Goal: Transaction & Acquisition: Purchase product/service

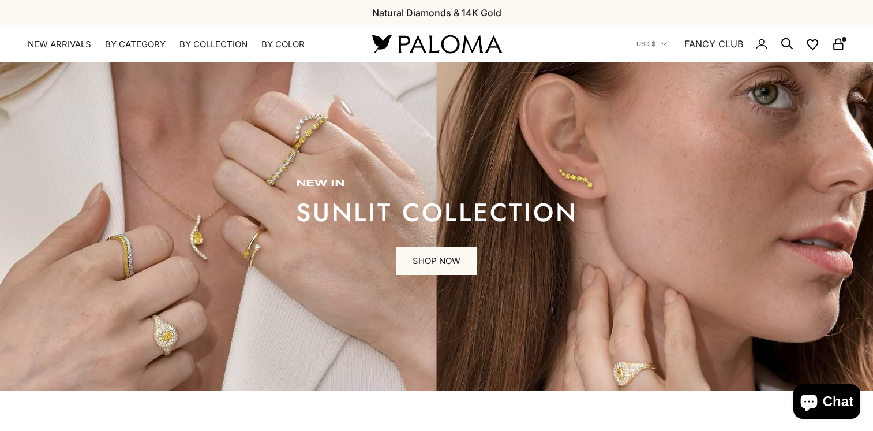
click at [841, 44] on icon "Secondary navigation" at bounding box center [839, 44] width 14 height 14
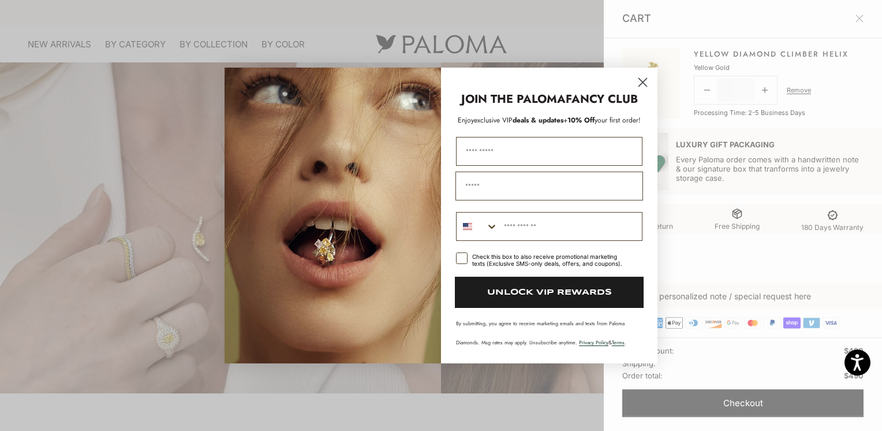
click at [644, 83] on circle "Close dialog" at bounding box center [642, 82] width 19 height 19
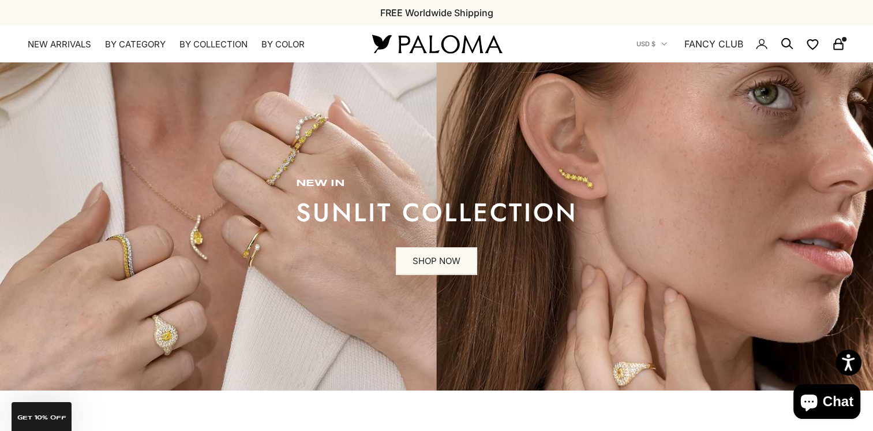
click at [834, 44] on rect "Secondary navigation" at bounding box center [838, 47] width 9 height 6
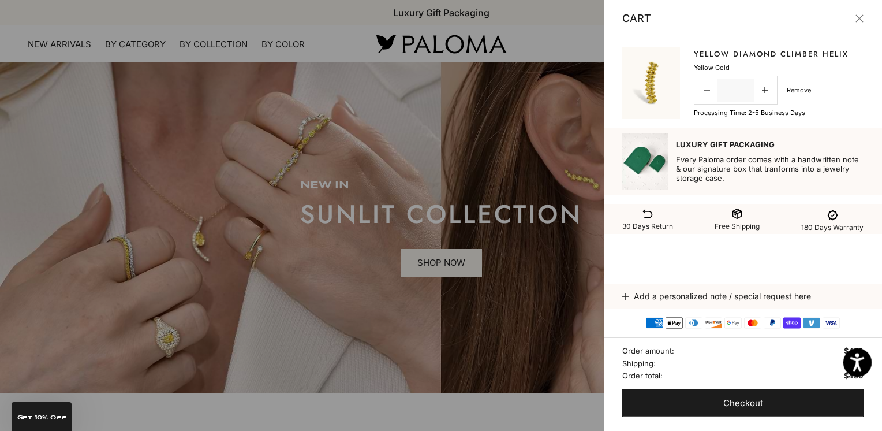
click at [863, 357] on icon "Open accessiBe: accessibility options, statement and help" at bounding box center [857, 364] width 14 height 15
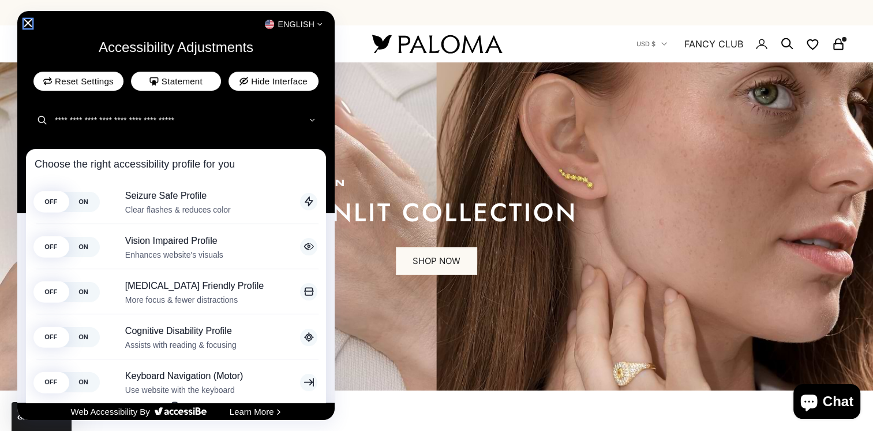
click at [29, 24] on icon "Close Accessibility Interface" at bounding box center [28, 23] width 8 height 8
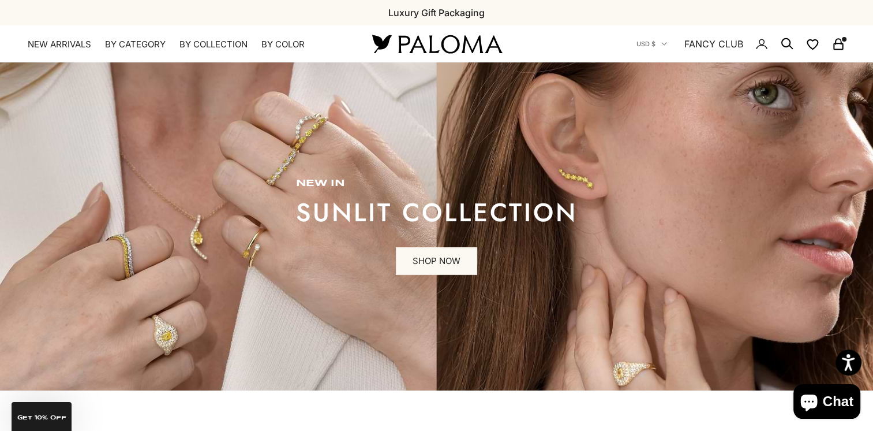
drag, startPoint x: 840, startPoint y: 410, endPoint x: 731, endPoint y: 419, distance: 110.0
drag, startPoint x: 846, startPoint y: 360, endPoint x: 753, endPoint y: 412, distance: 107.0
drag, startPoint x: 813, startPoint y: 409, endPoint x: 499, endPoint y: 380, distance: 315.3
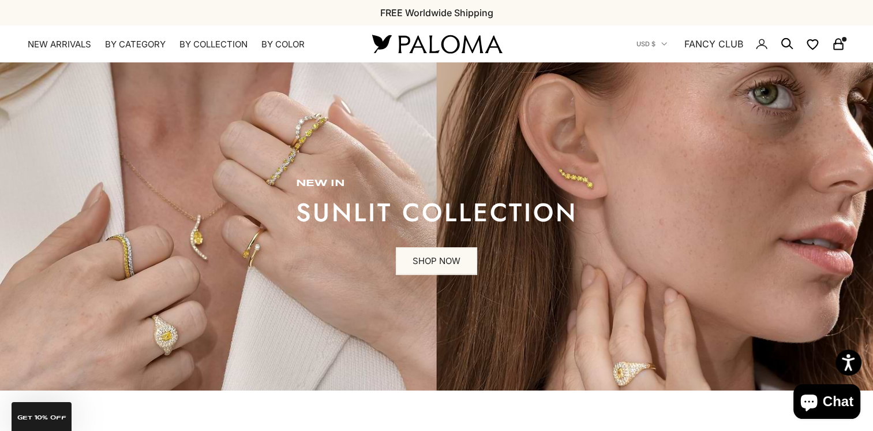
click at [418, 260] on link "SHOP NOW" at bounding box center [436, 261] width 81 height 28
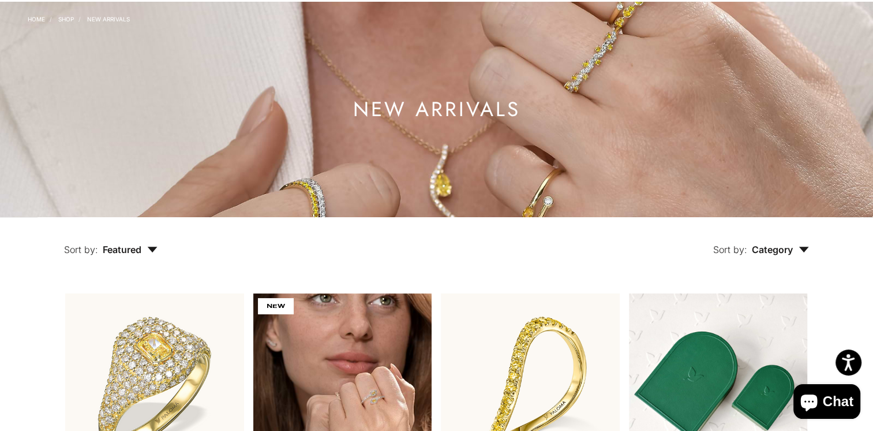
scroll to position [231, 0]
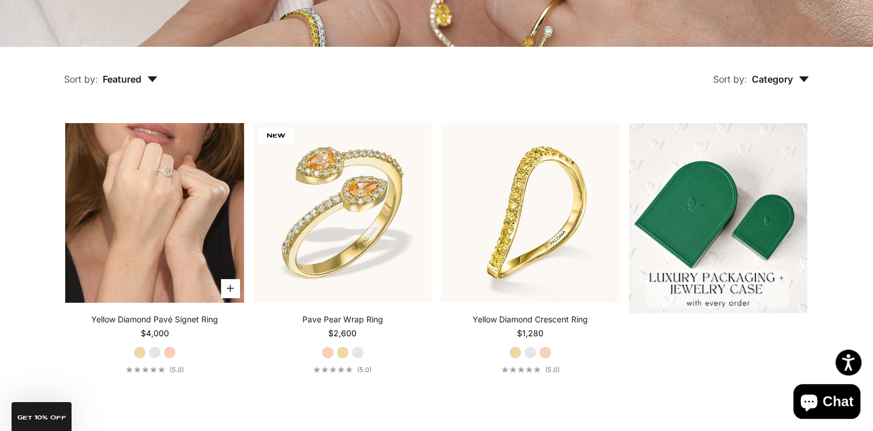
click at [185, 231] on video "#YellowGold\a#WhiteGold\a#RoseGold" at bounding box center [154, 212] width 179 height 179
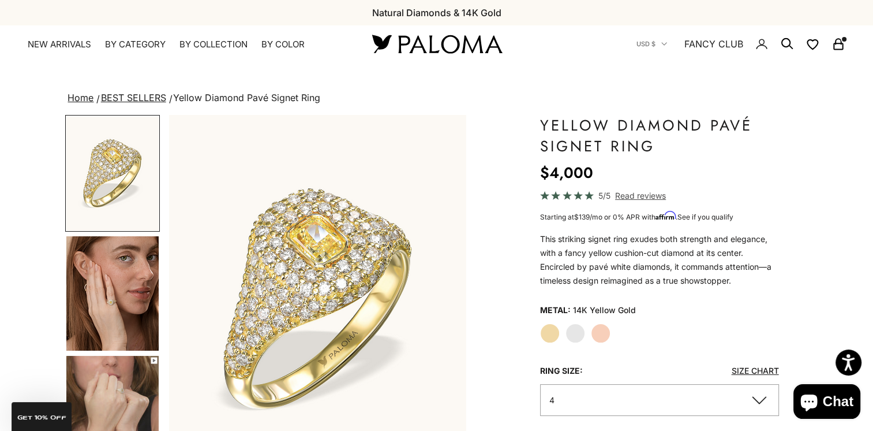
click at [99, 297] on img "Go to item 4" at bounding box center [112, 293] width 92 height 114
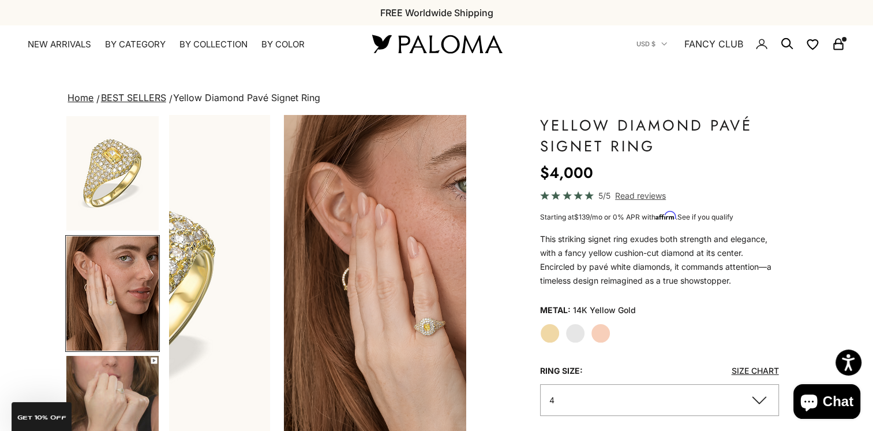
scroll to position [0, 311]
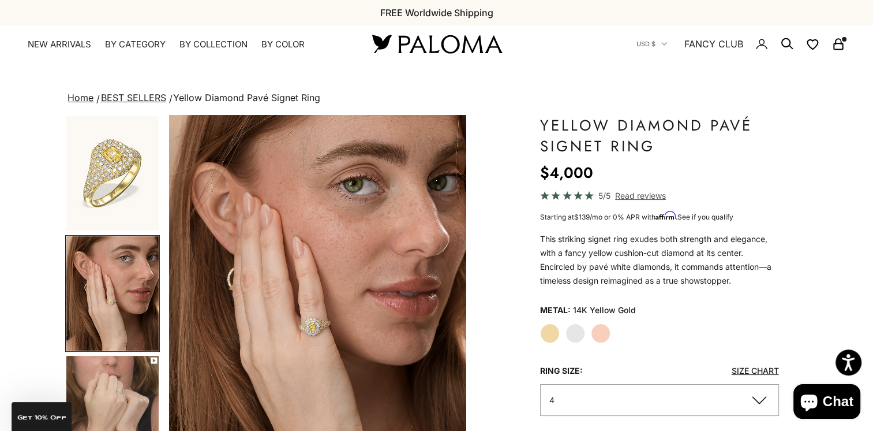
click at [118, 190] on img "Go to item 1" at bounding box center [112, 173] width 92 height 114
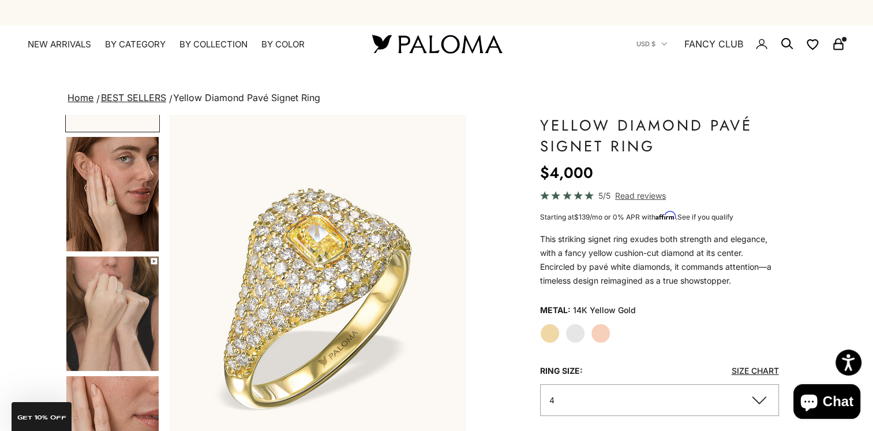
scroll to position [231, 0]
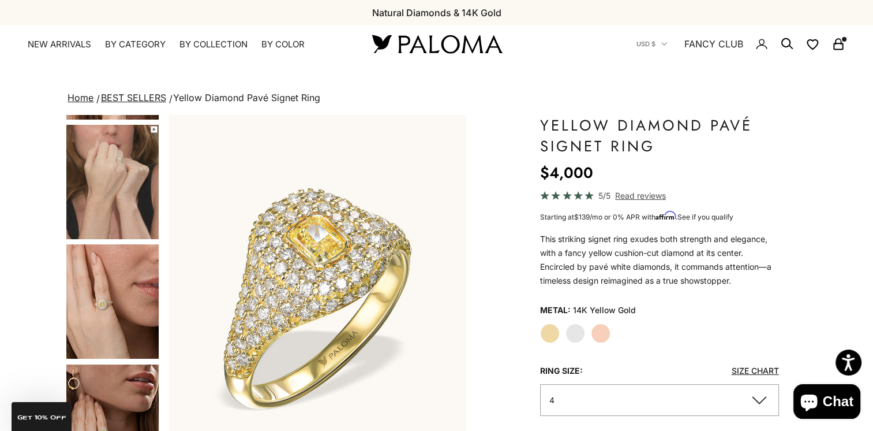
click at [111, 285] on img "Go to item 6" at bounding box center [112, 301] width 92 height 114
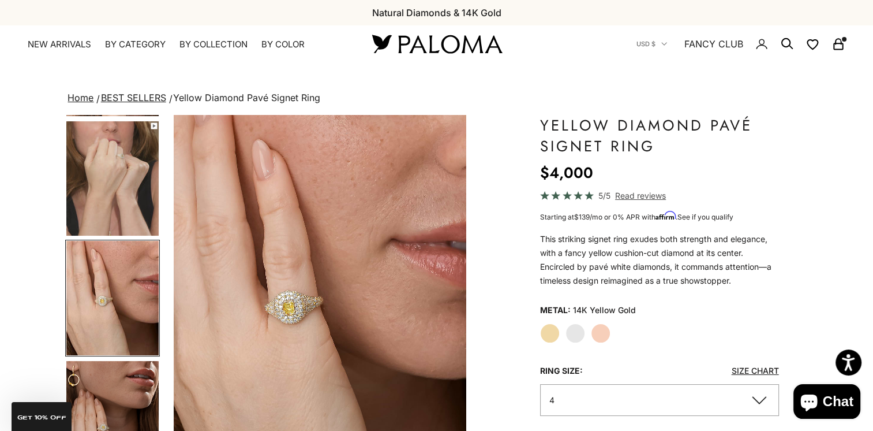
scroll to position [0, 933]
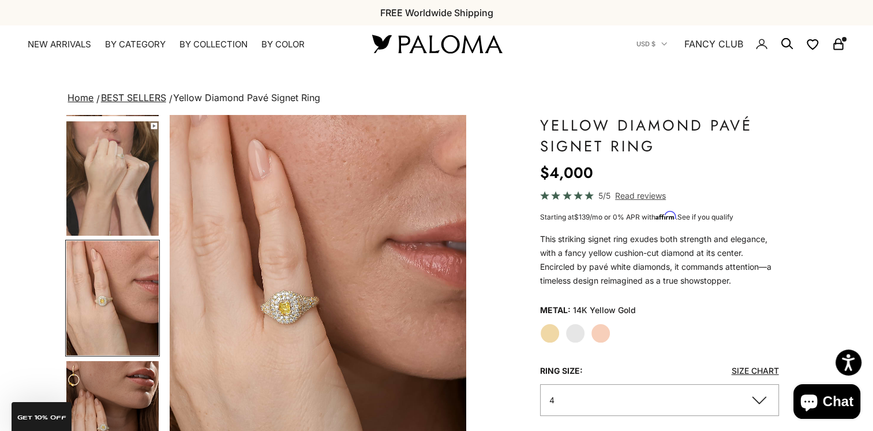
click at [102, 407] on img "Go to item 7" at bounding box center [112, 418] width 92 height 114
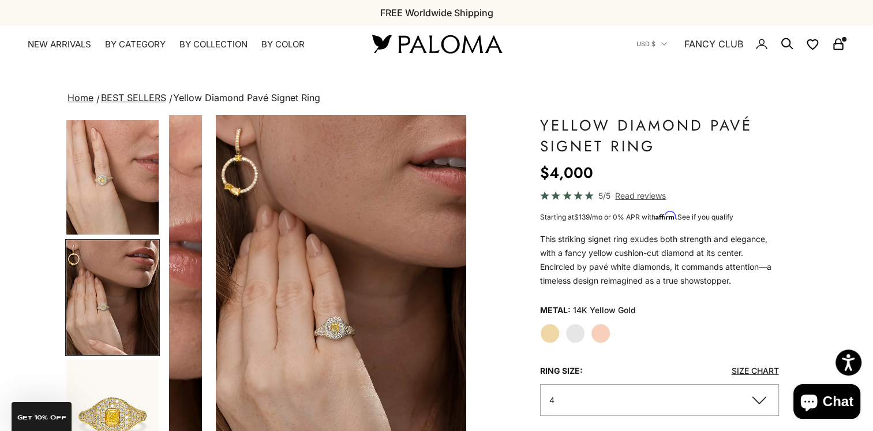
scroll to position [0, 1244]
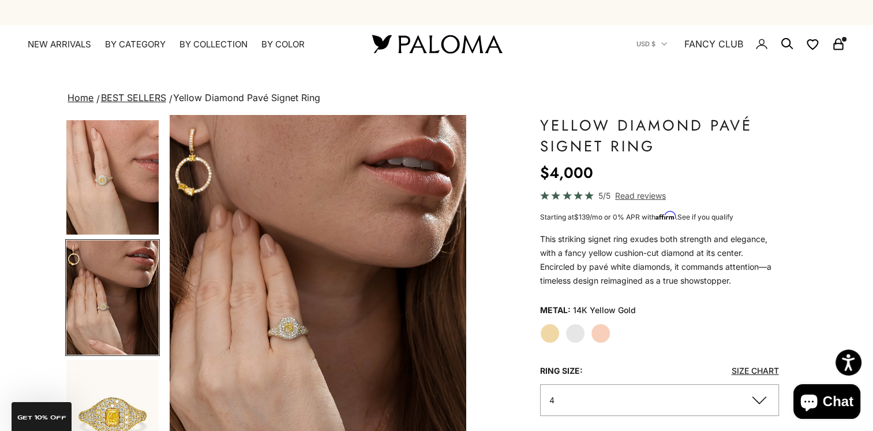
click at [102, 406] on img "Go to item 8" at bounding box center [112, 417] width 92 height 114
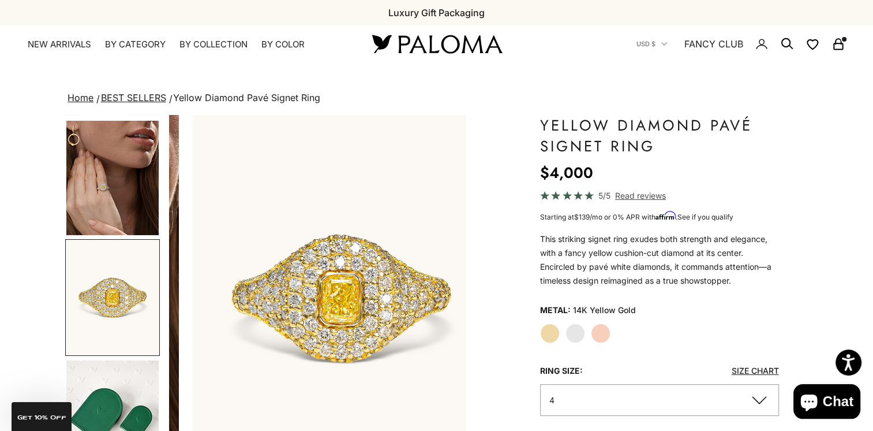
scroll to position [0, 1555]
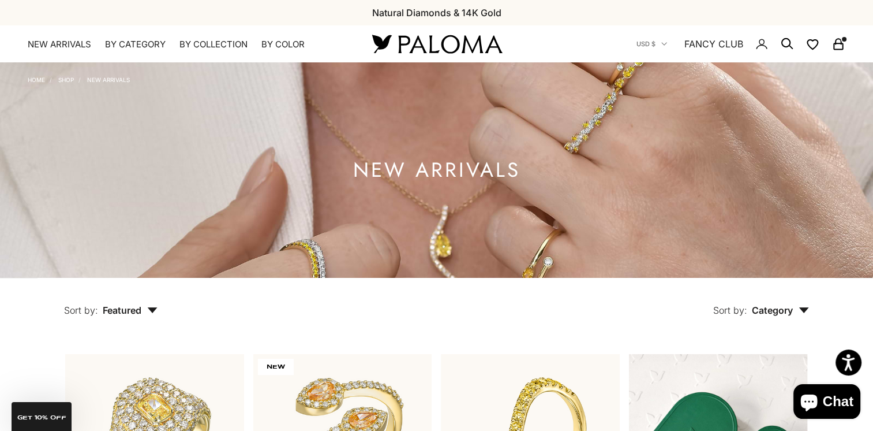
click at [840, 39] on icon "Secondary navigation" at bounding box center [839, 44] width 14 height 14
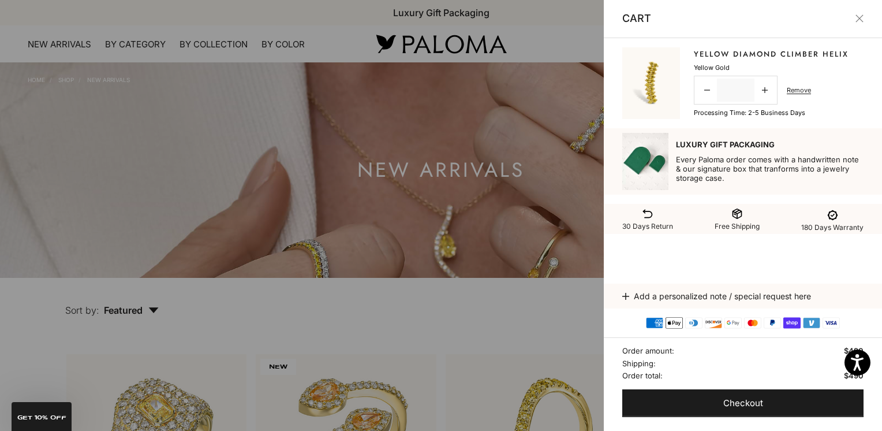
click at [764, 53] on link "Yellow Diamond Climber Helix" at bounding box center [771, 54] width 155 height 12
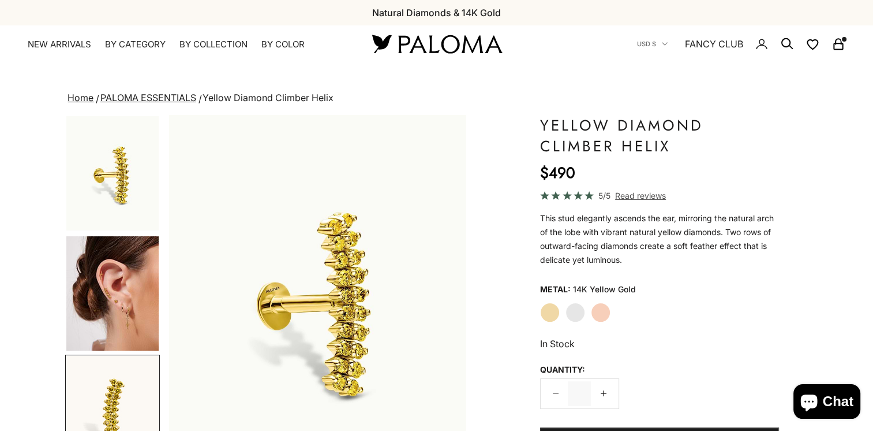
scroll to position [0, 622]
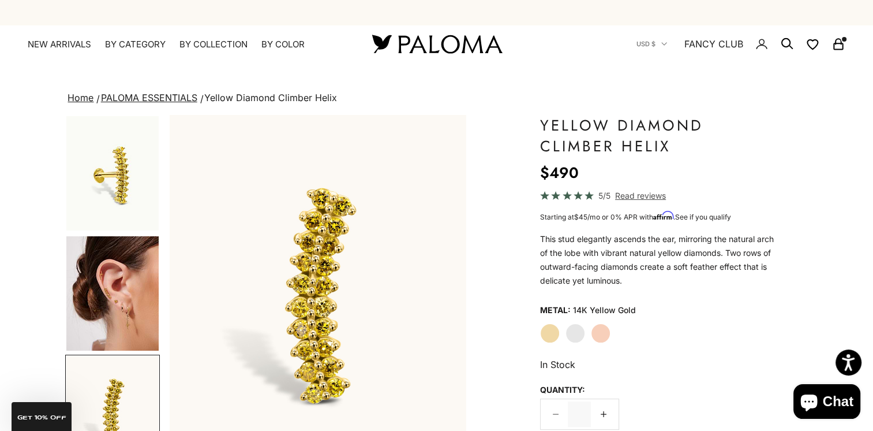
click at [90, 282] on img "Go to item 4" at bounding box center [112, 293] width 92 height 114
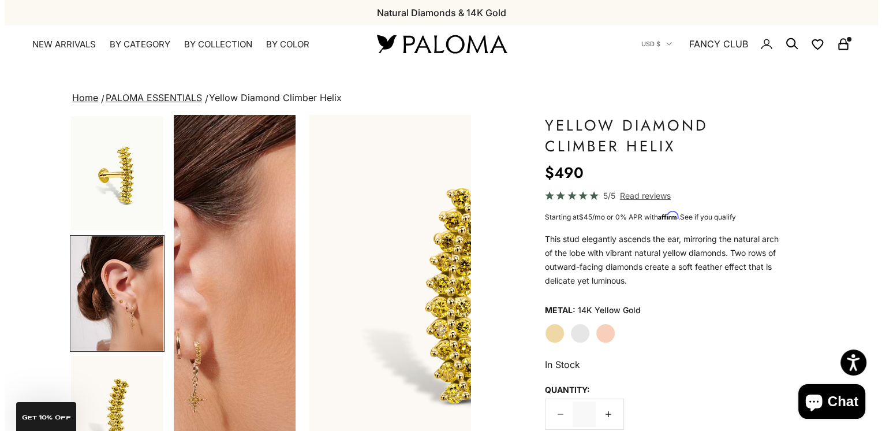
scroll to position [0, 311]
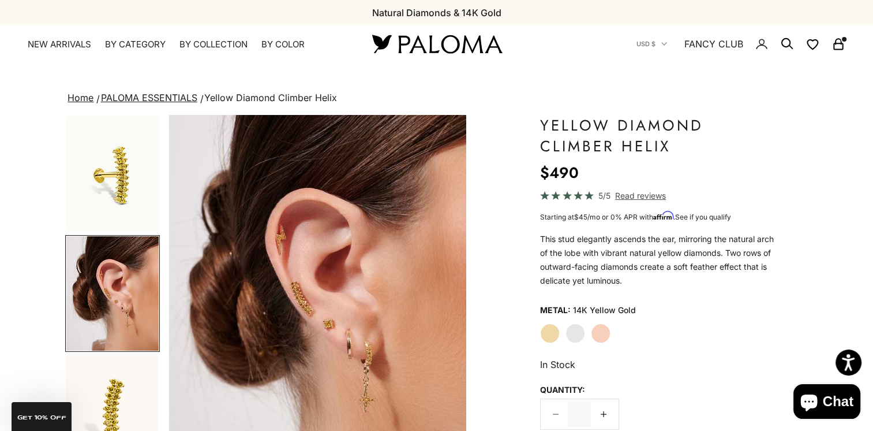
click at [263, 306] on img "Item 4 of 16" at bounding box center [317, 298] width 297 height 367
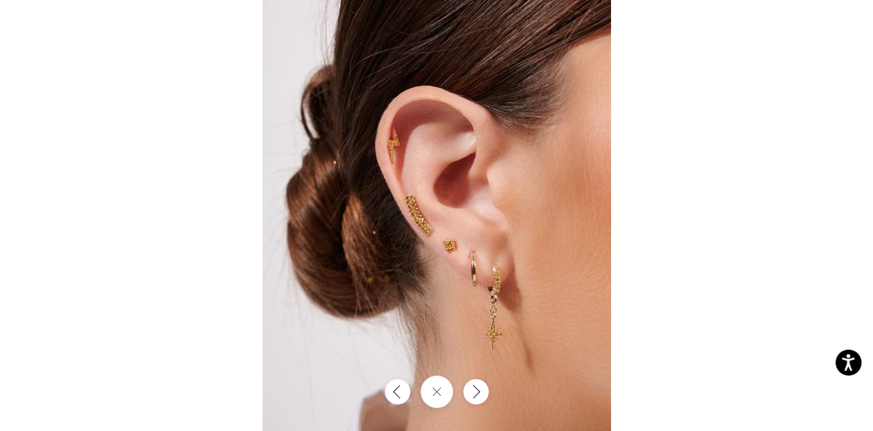
click at [472, 217] on img at bounding box center [437, 215] width 349 height 431
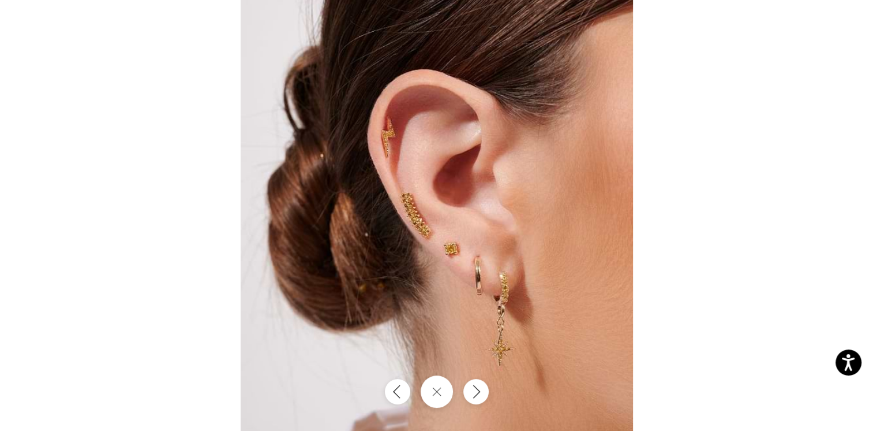
click at [428, 220] on img at bounding box center [437, 215] width 392 height 485
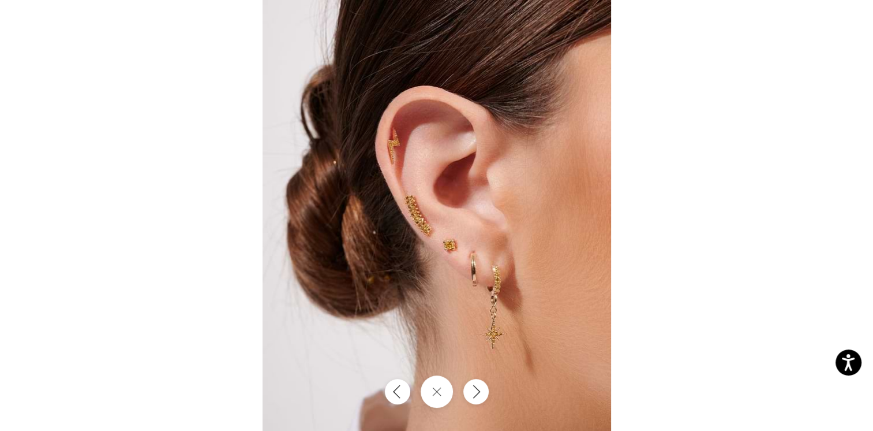
click at [418, 222] on img at bounding box center [437, 215] width 349 height 431
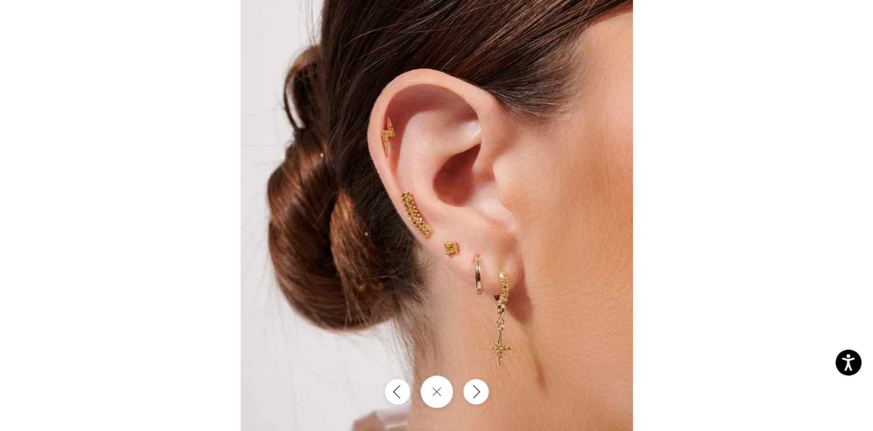
click at [77, 36] on div at bounding box center [436, 215] width 873 height 431
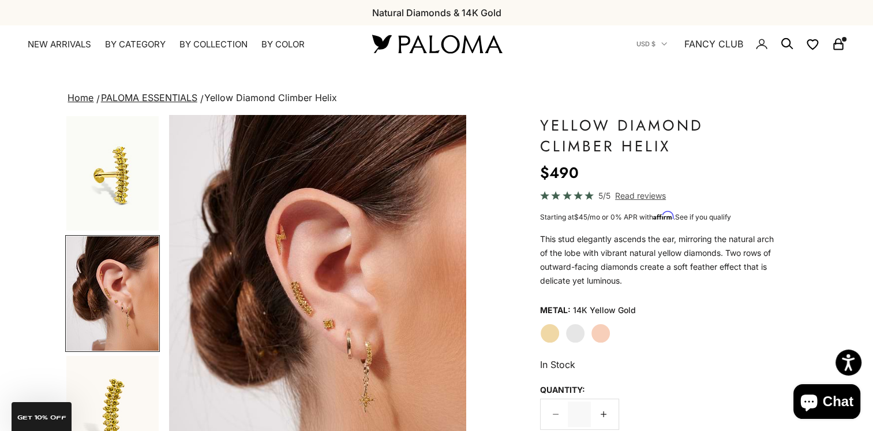
click at [834, 45] on rect "Secondary navigation" at bounding box center [838, 47] width 9 height 6
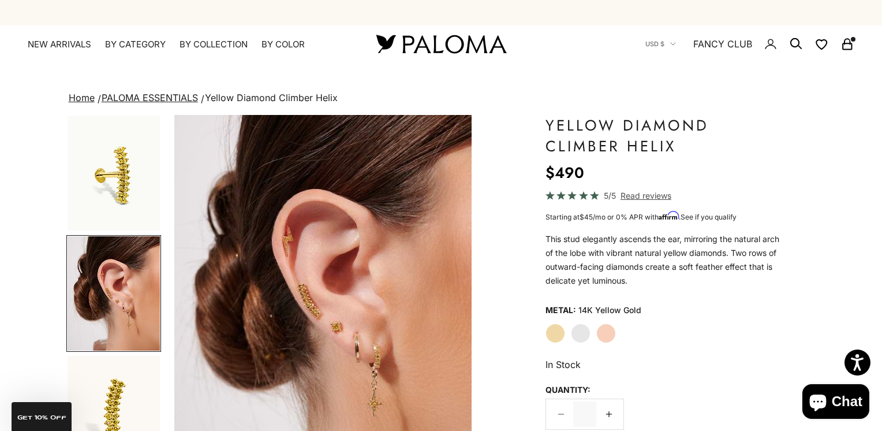
scroll to position [0, 315]
